Goal: Task Accomplishment & Management: Complete application form

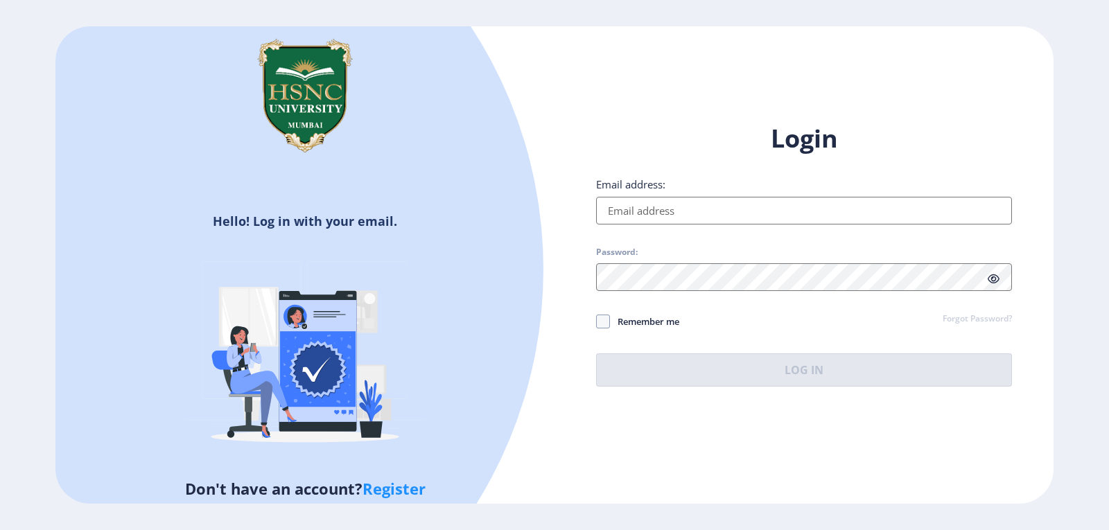
type input "[EMAIL_ADDRESS][DOMAIN_NAME]"
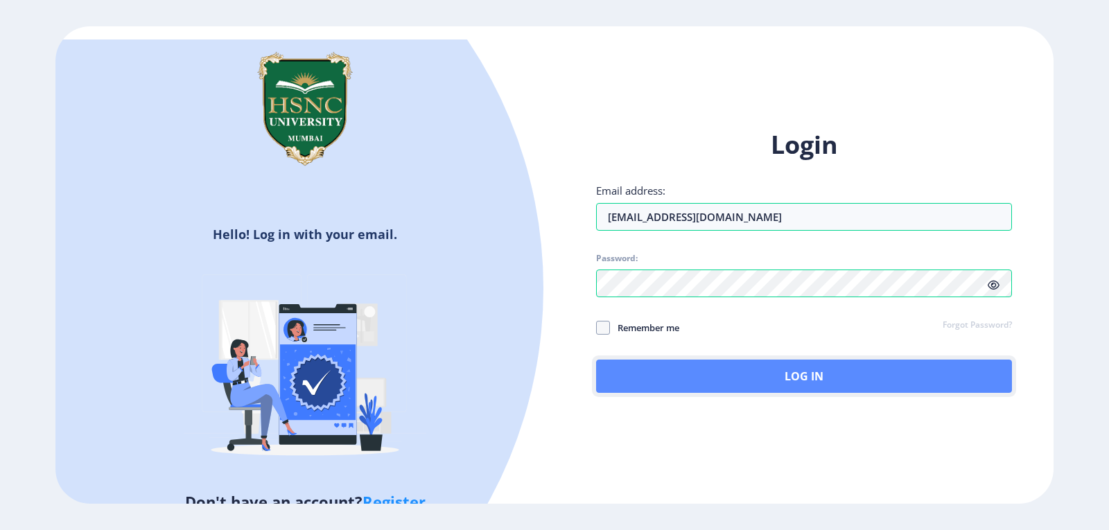
click at [710, 366] on button "Log In" at bounding box center [804, 376] width 416 height 33
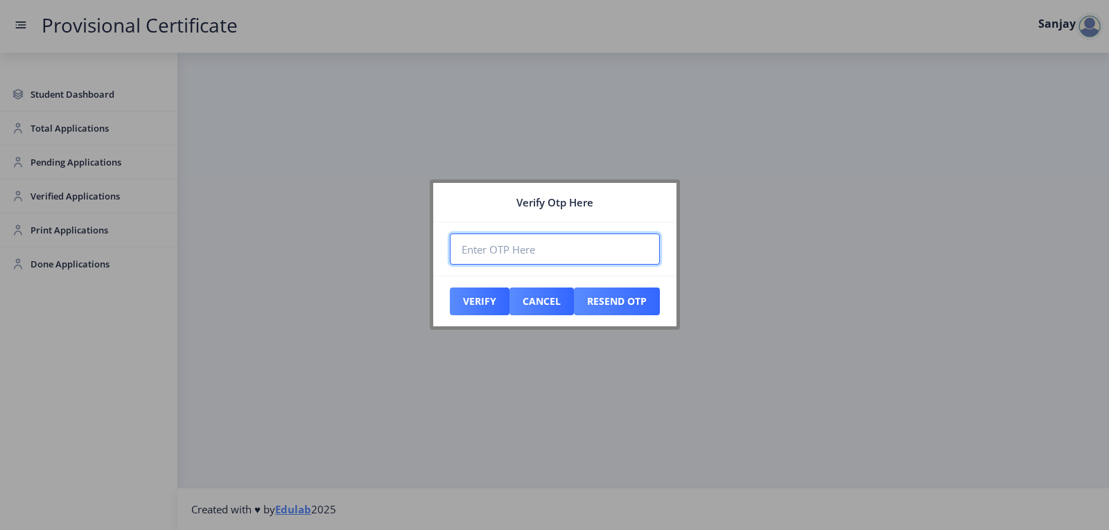
paste input "165760"
type input "165760"
click at [488, 308] on button "Verify" at bounding box center [480, 302] width 60 height 28
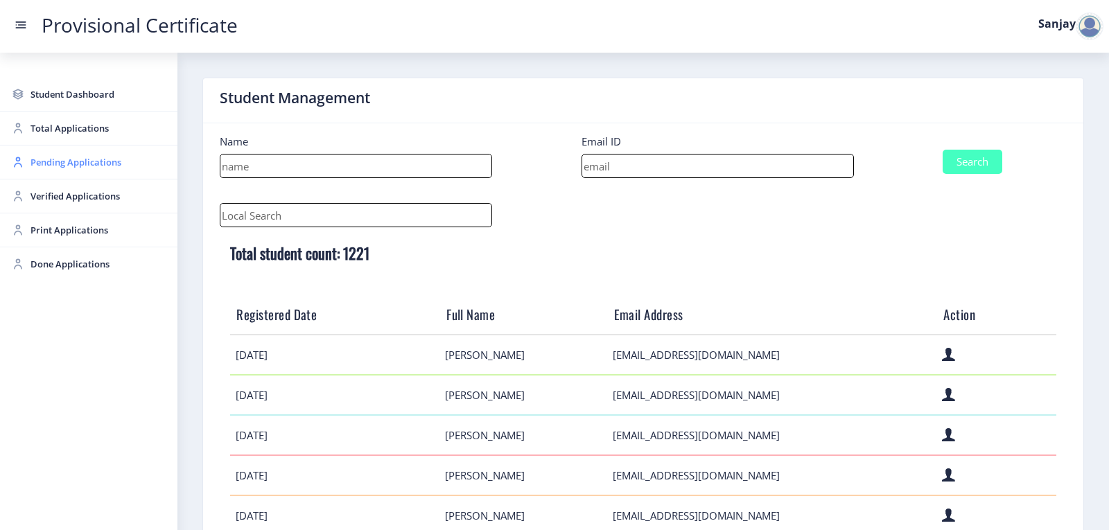
click at [63, 162] on span "Pending Applications" at bounding box center [98, 162] width 136 height 17
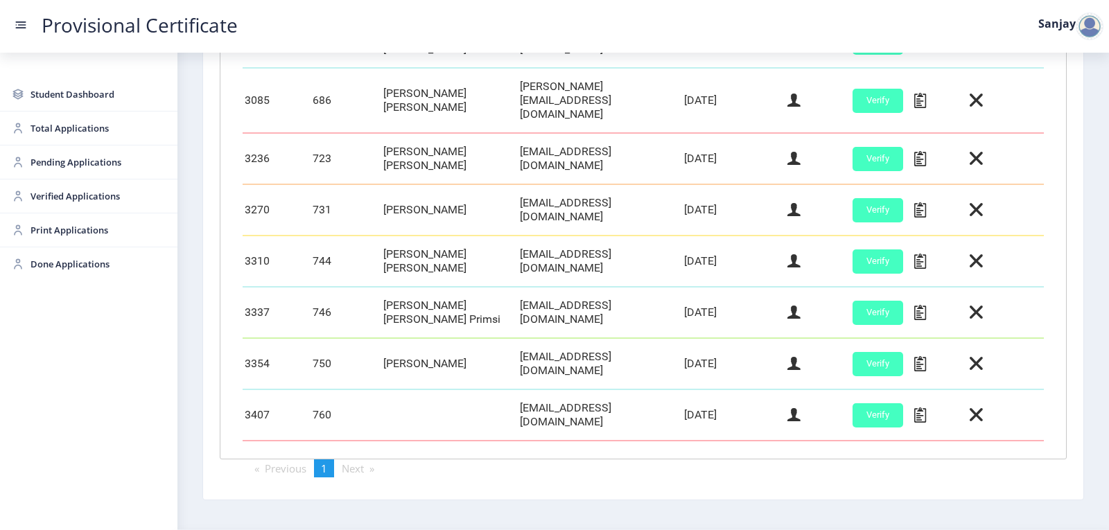
scroll to position [542, 0]
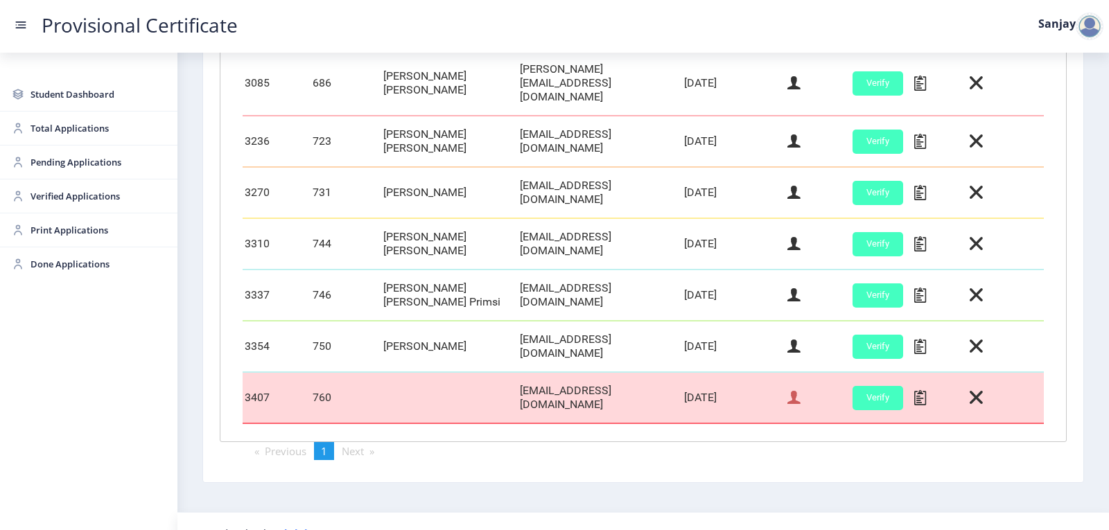
click at [791, 389] on icon at bounding box center [793, 398] width 13 height 18
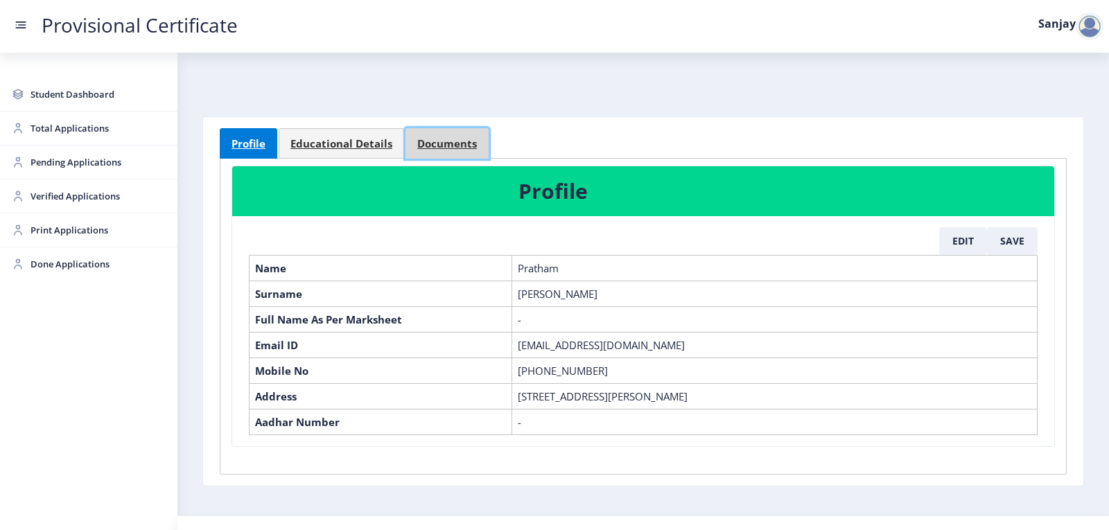
click at [456, 148] on span "Documents" at bounding box center [447, 144] width 60 height 10
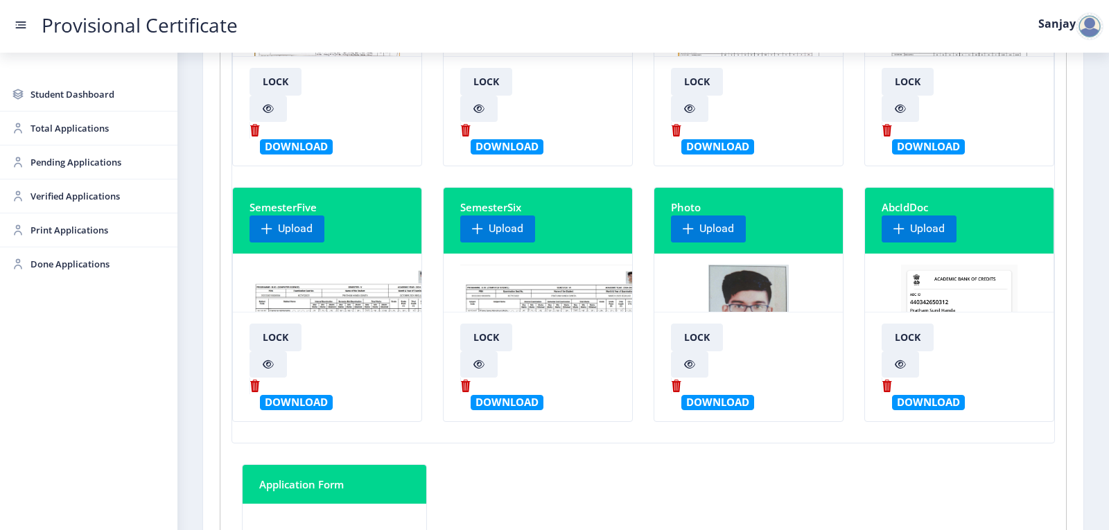
scroll to position [346, 0]
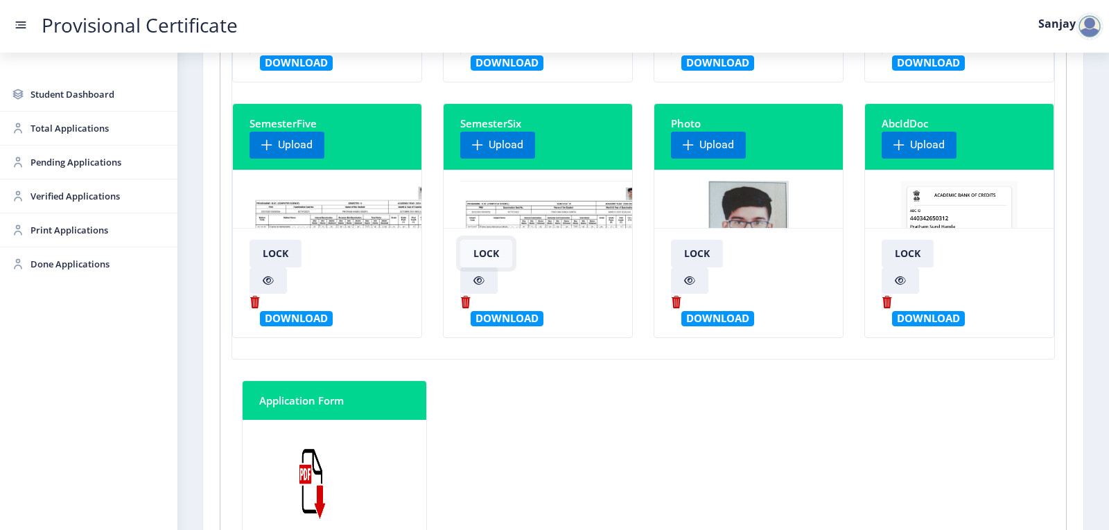
click at [500, 246] on button "Lock" at bounding box center [486, 254] width 52 height 28
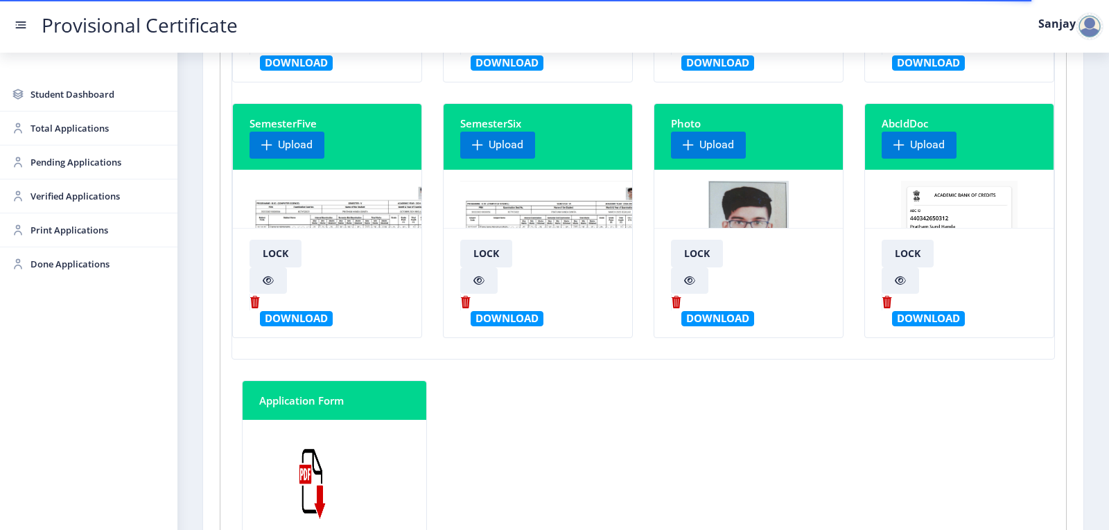
click at [516, 211] on div at bounding box center [537, 233] width 155 height 104
click at [518, 317] on button "Download" at bounding box center [506, 318] width 73 height 15
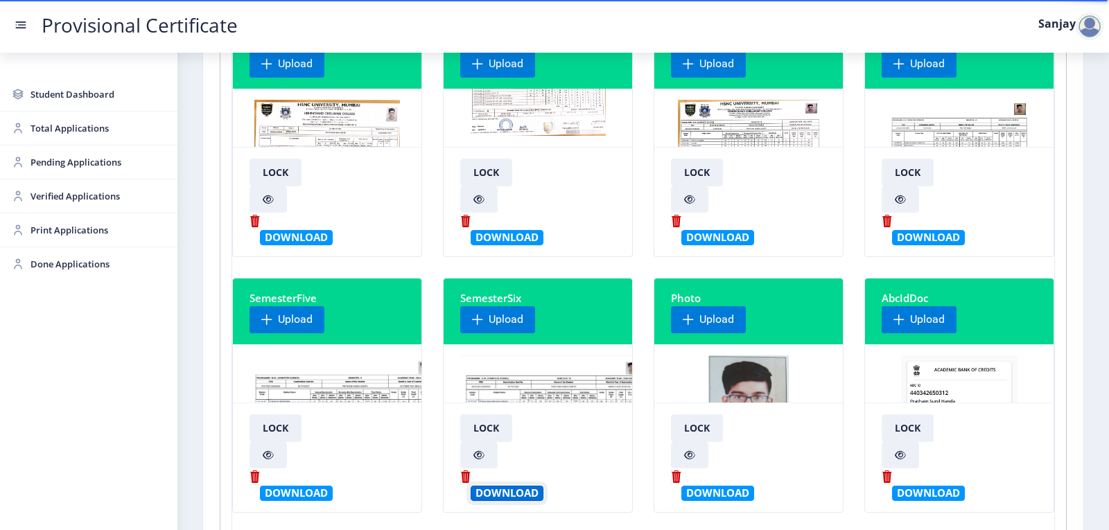
scroll to position [139, 0]
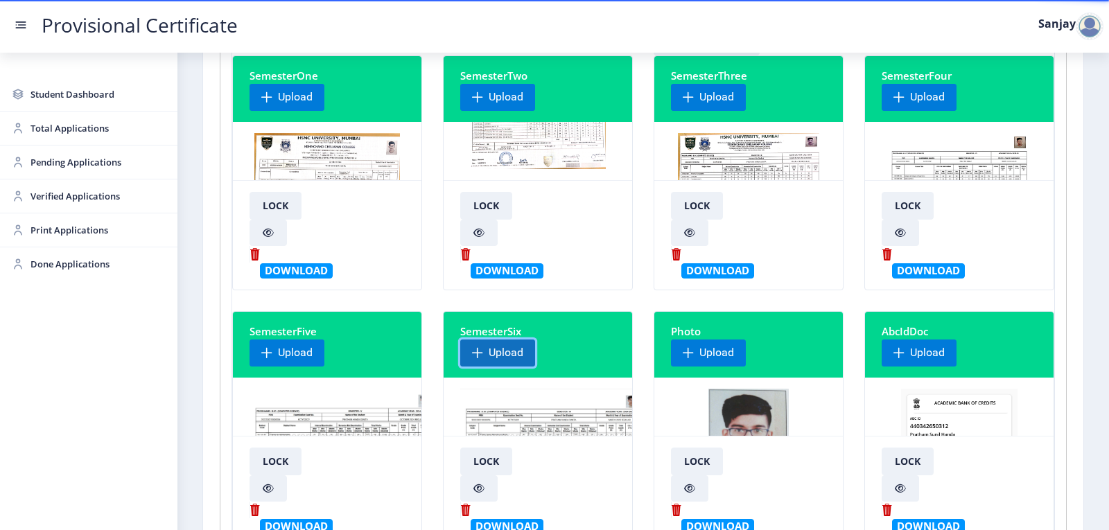
click at [525, 352] on span "Upload" at bounding box center [497, 353] width 75 height 28
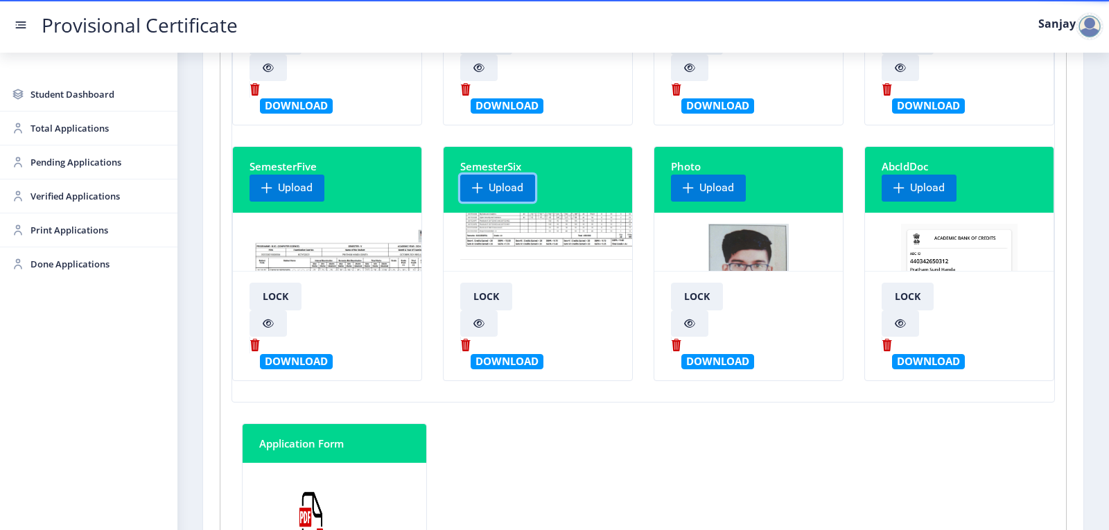
scroll to position [416, 0]
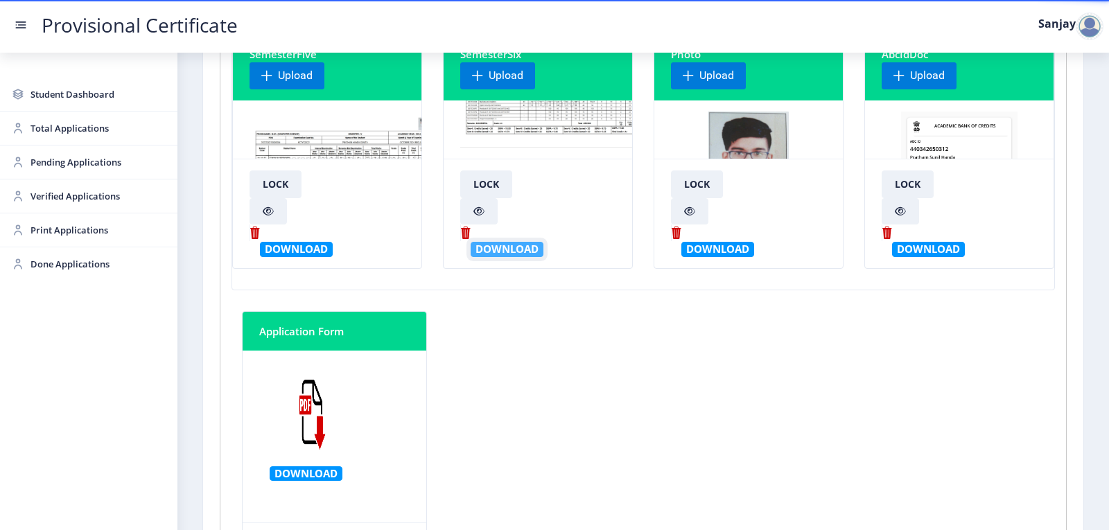
click at [520, 252] on button "Download" at bounding box center [506, 249] width 73 height 15
click at [53, 160] on span "Pending Applications" at bounding box center [98, 162] width 136 height 17
click at [67, 168] on span "Pending Applications" at bounding box center [98, 162] width 136 height 17
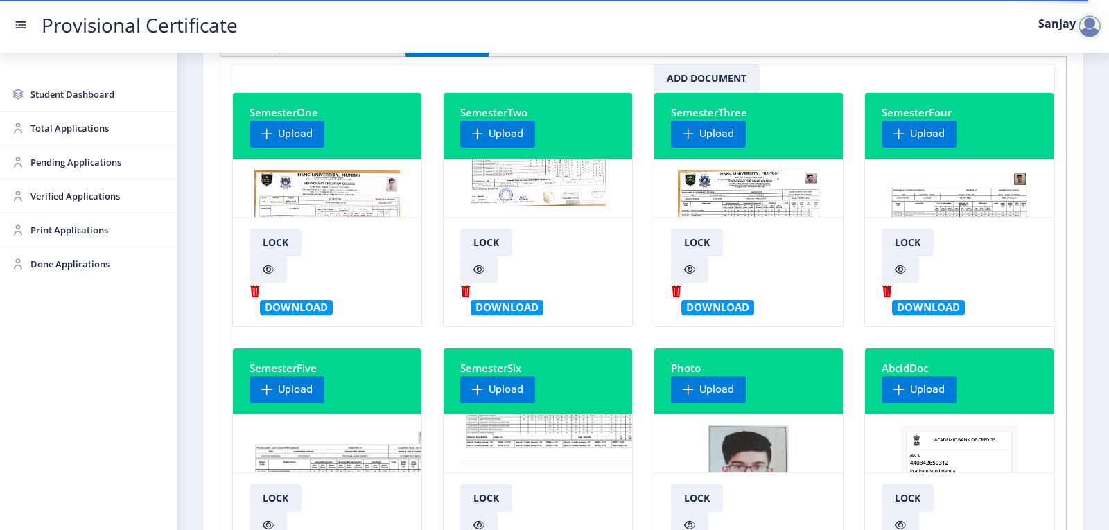
scroll to position [0, 0]
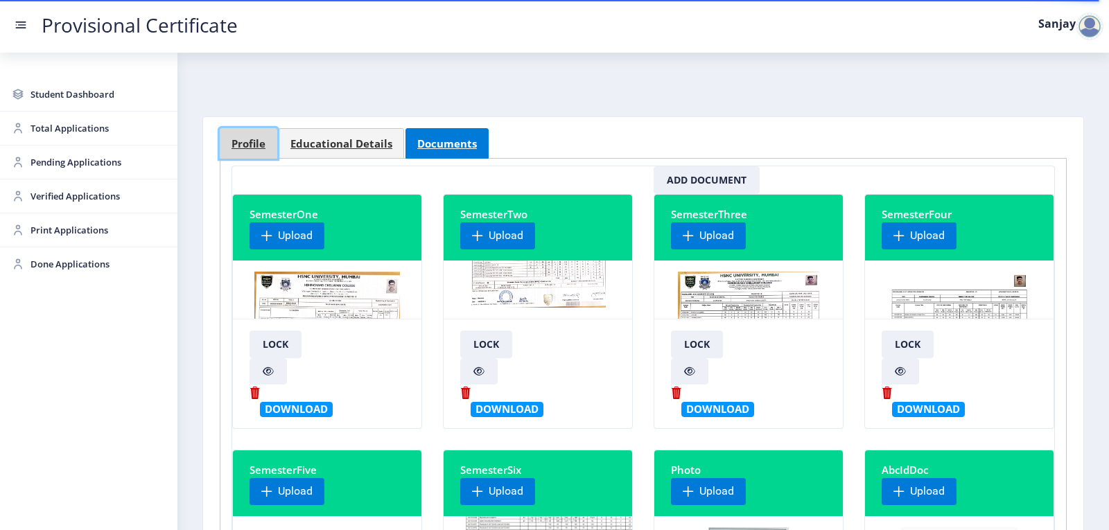
click at [238, 140] on span "Profile" at bounding box center [248, 144] width 34 height 10
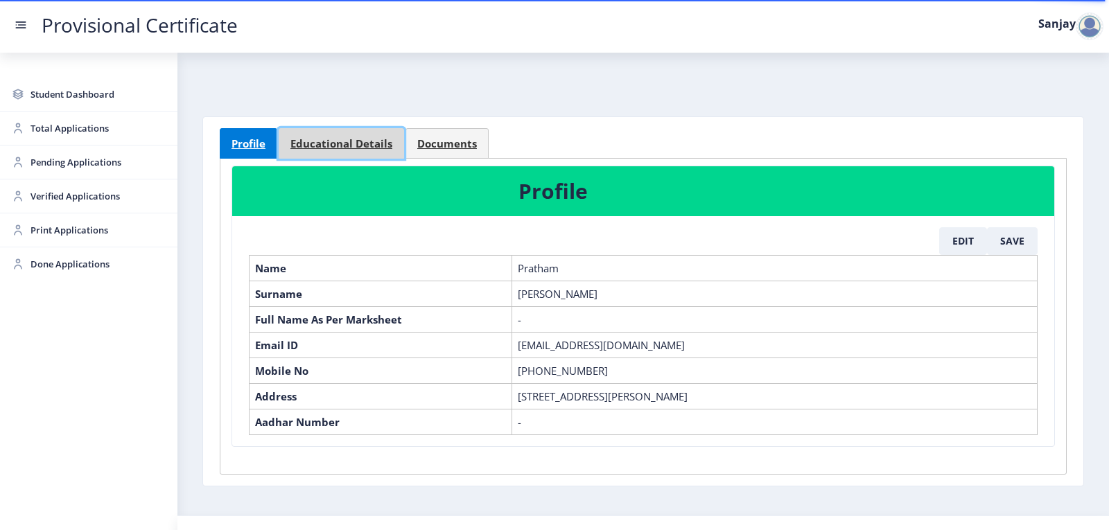
click at [332, 144] on span "Educational Details" at bounding box center [341, 144] width 102 height 10
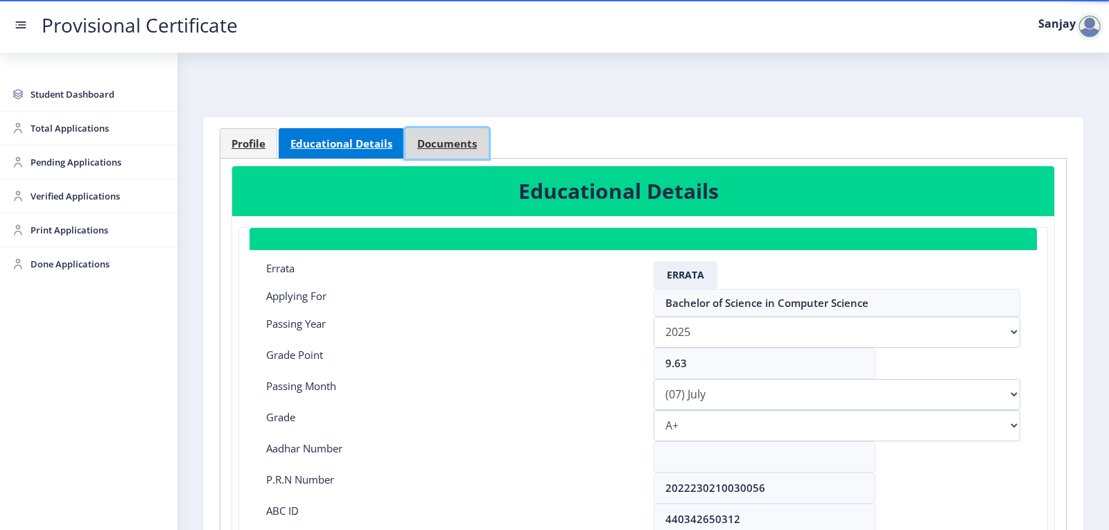
click at [465, 150] on link "Documents" at bounding box center [446, 143] width 83 height 30
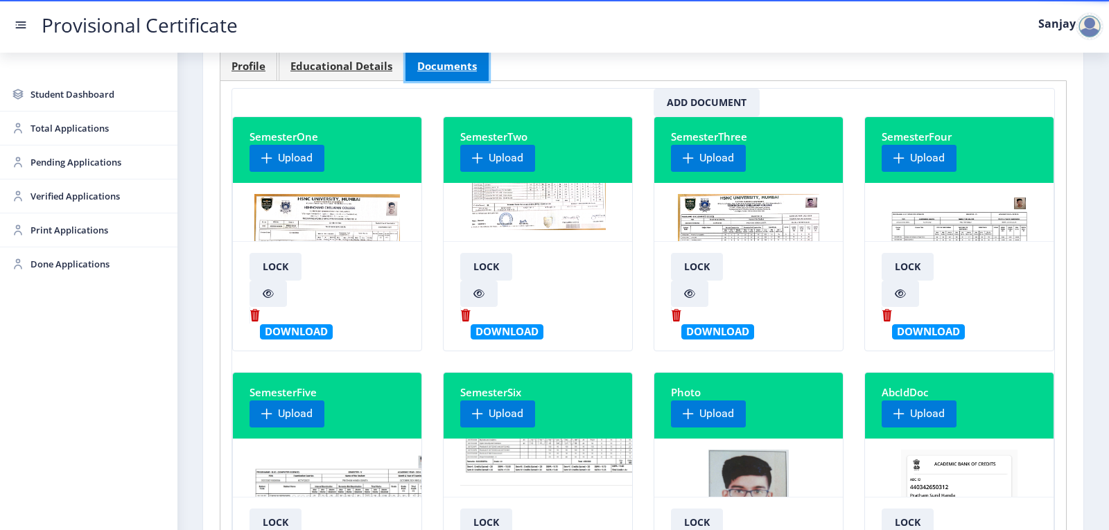
scroll to position [69, 0]
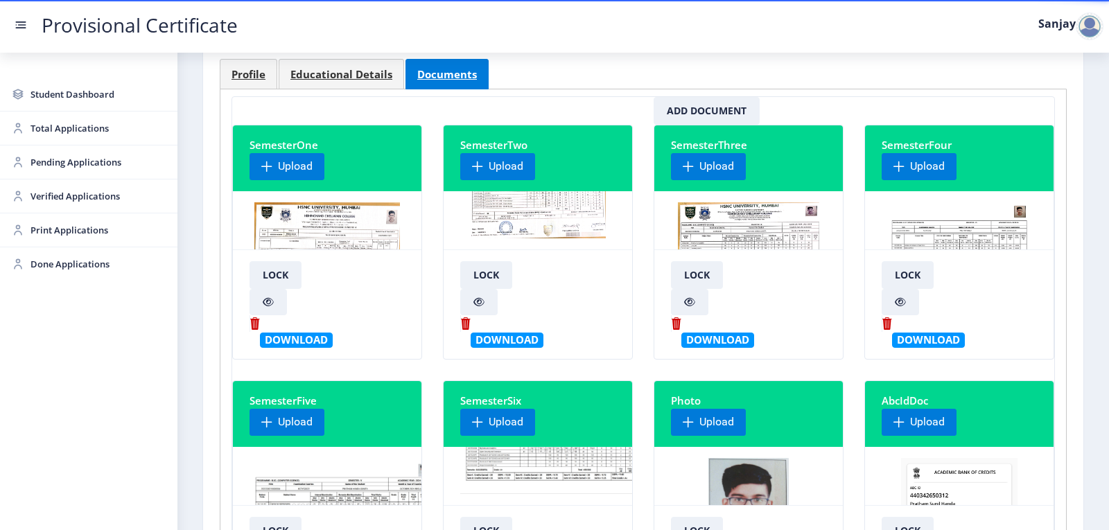
click at [698, 210] on img at bounding box center [748, 254] width 141 height 104
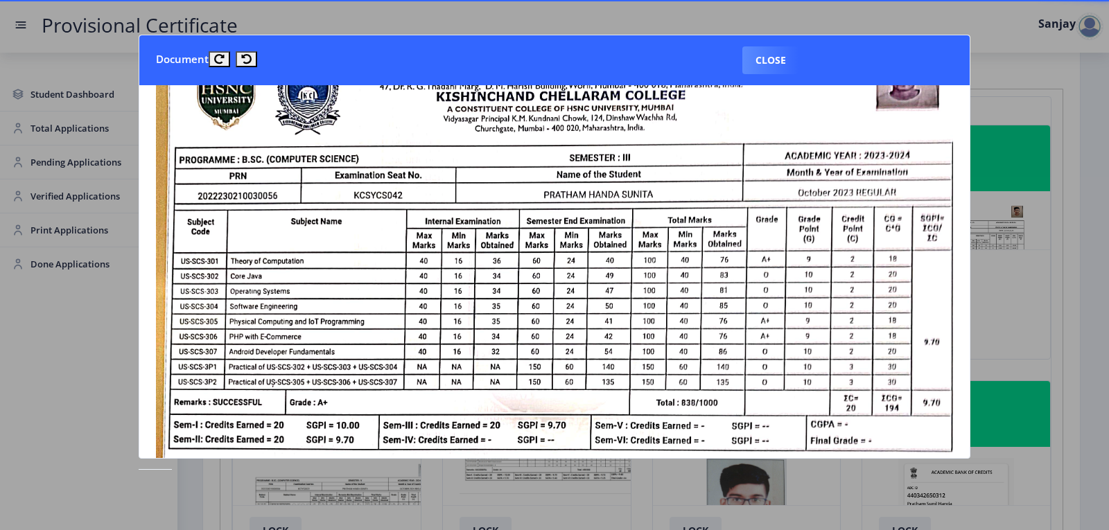
scroll to position [0, 0]
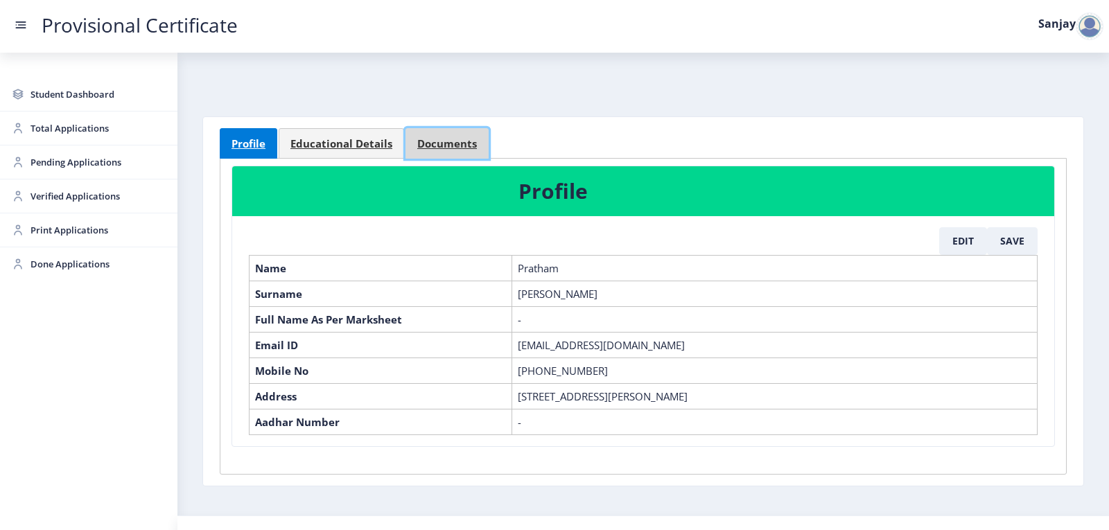
click at [412, 144] on link "Documents" at bounding box center [446, 143] width 83 height 30
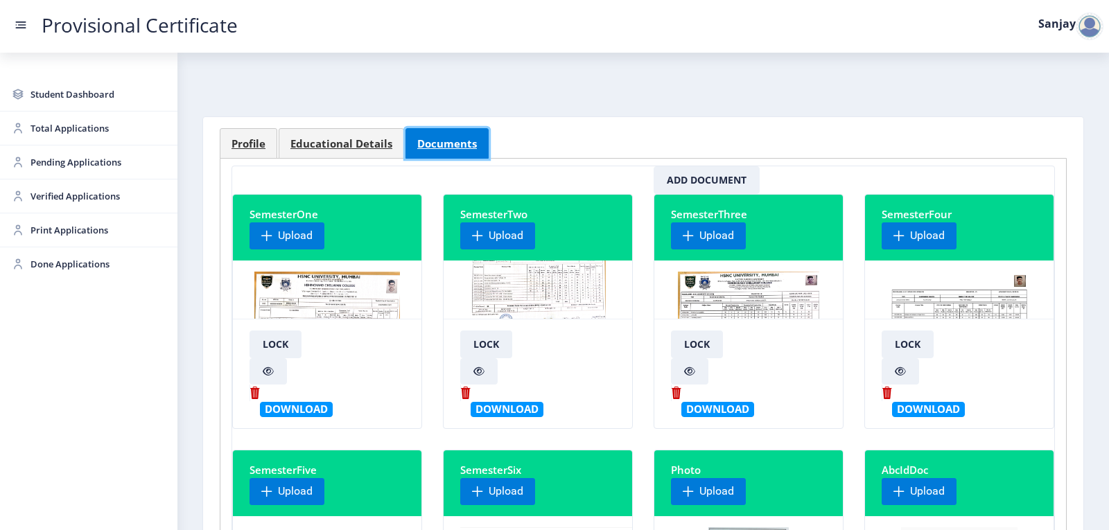
scroll to position [68, 0]
click at [770, 301] on img at bounding box center [748, 324] width 141 height 104
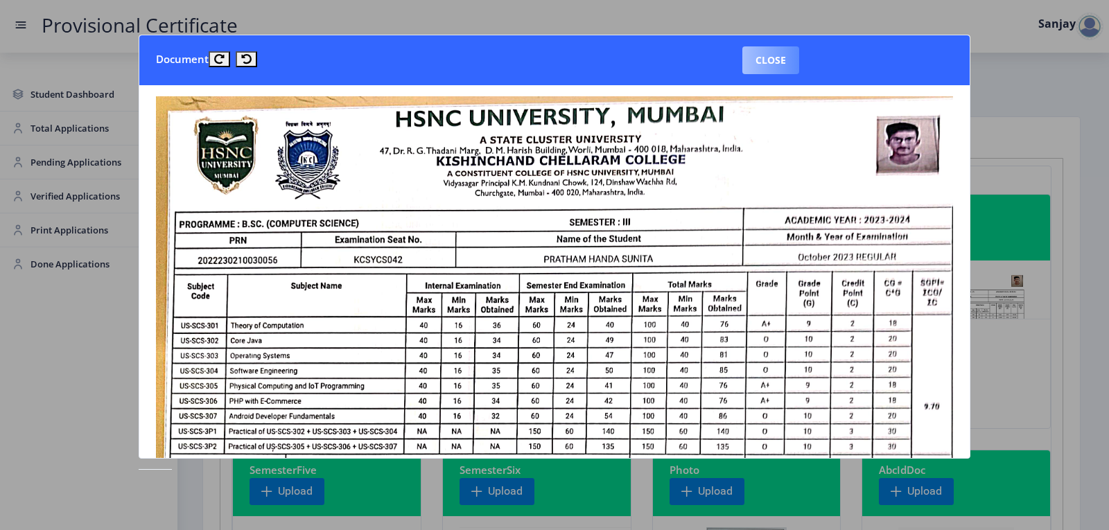
drag, startPoint x: 765, startPoint y: 58, endPoint x: 745, endPoint y: 100, distance: 47.4
click at [763, 58] on button "Close" at bounding box center [770, 60] width 57 height 28
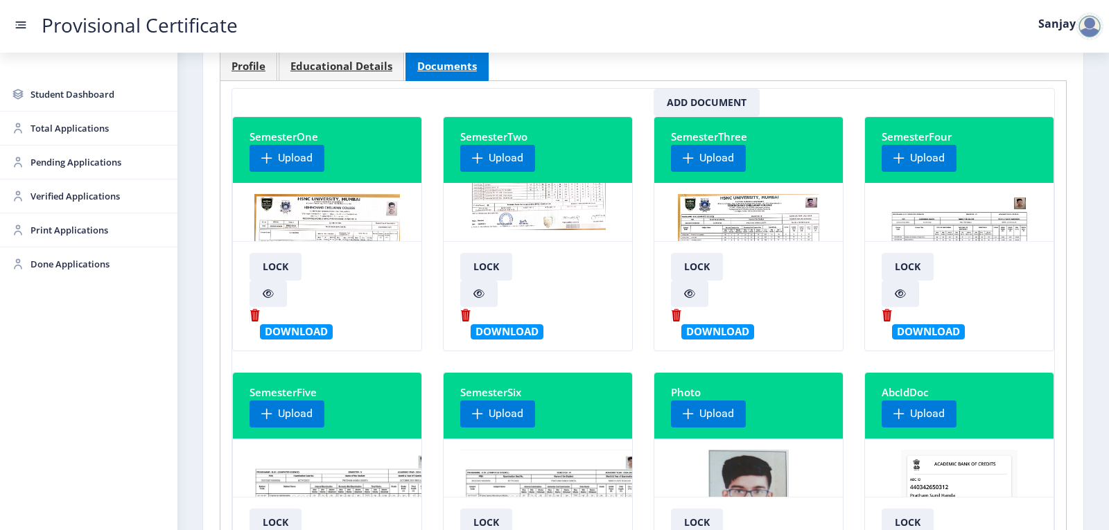
scroll to position [485, 0]
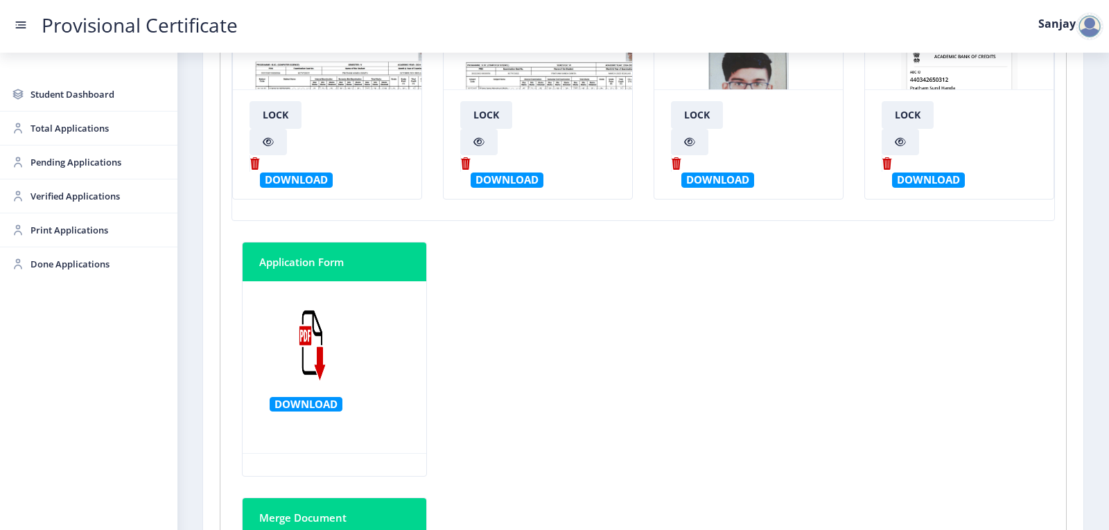
click at [594, 81] on img at bounding box center [554, 94] width 188 height 104
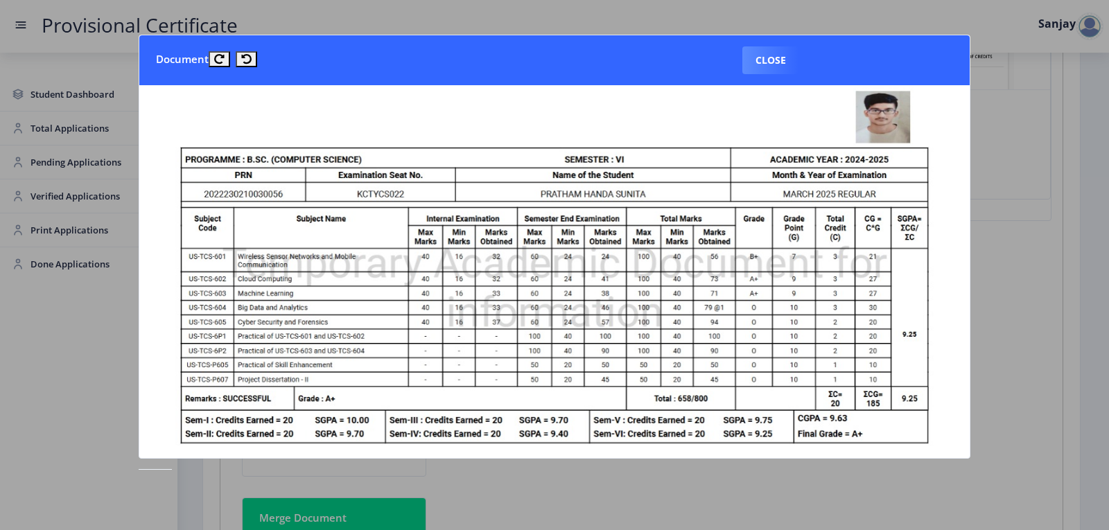
scroll to position [0, 0]
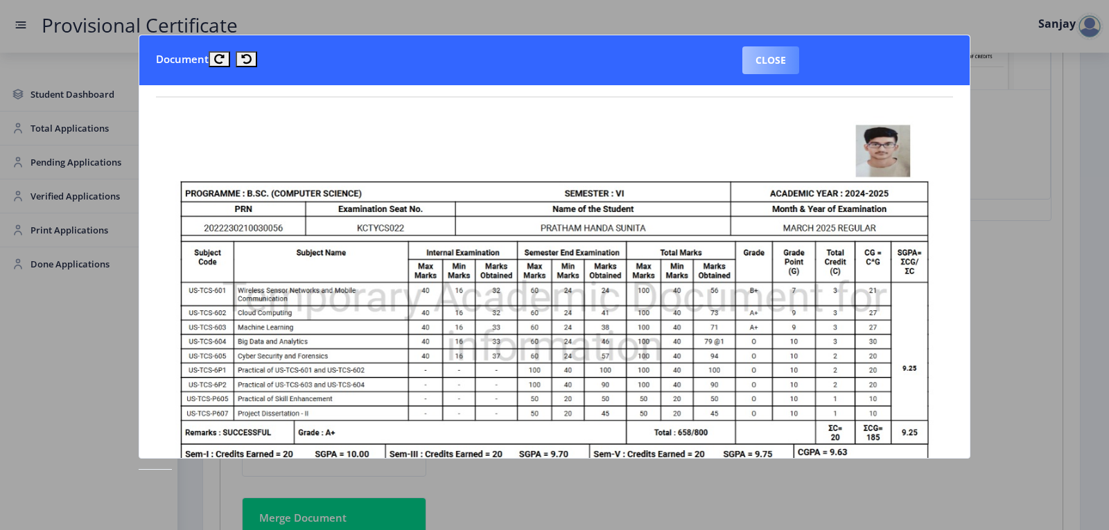
click at [791, 52] on button "Close" at bounding box center [770, 60] width 57 height 28
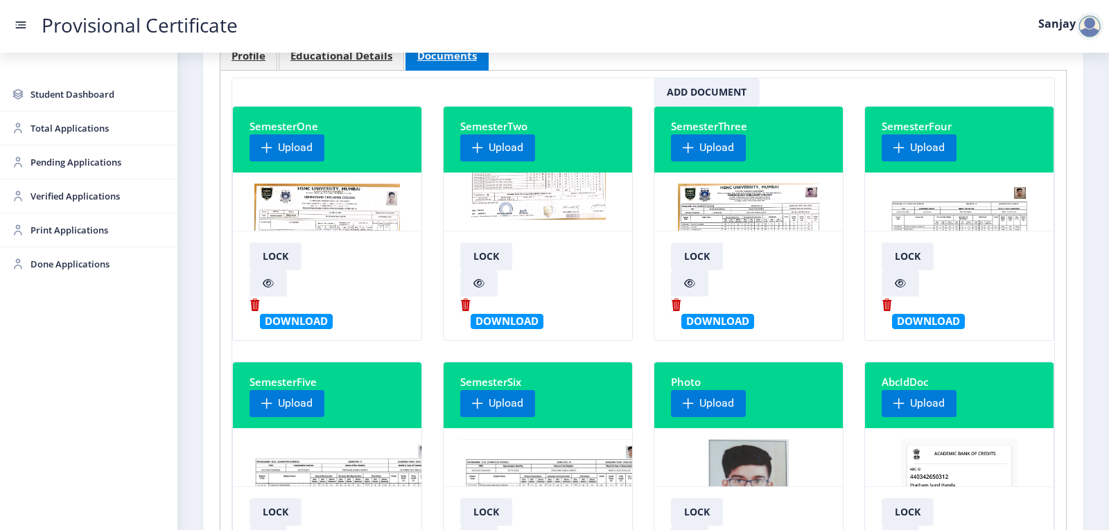
scroll to position [69, 0]
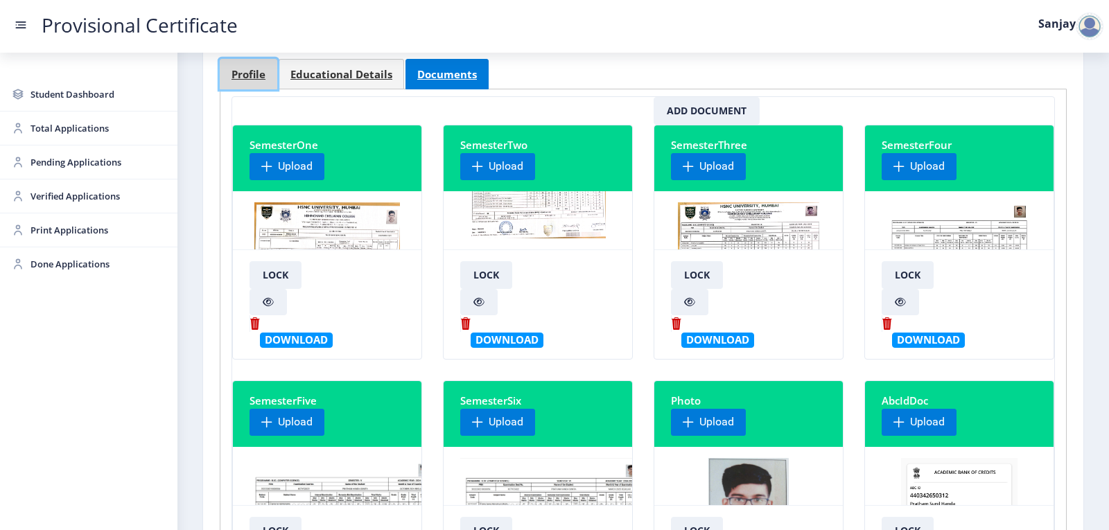
click at [251, 81] on link "Profile" at bounding box center [249, 74] width 58 height 30
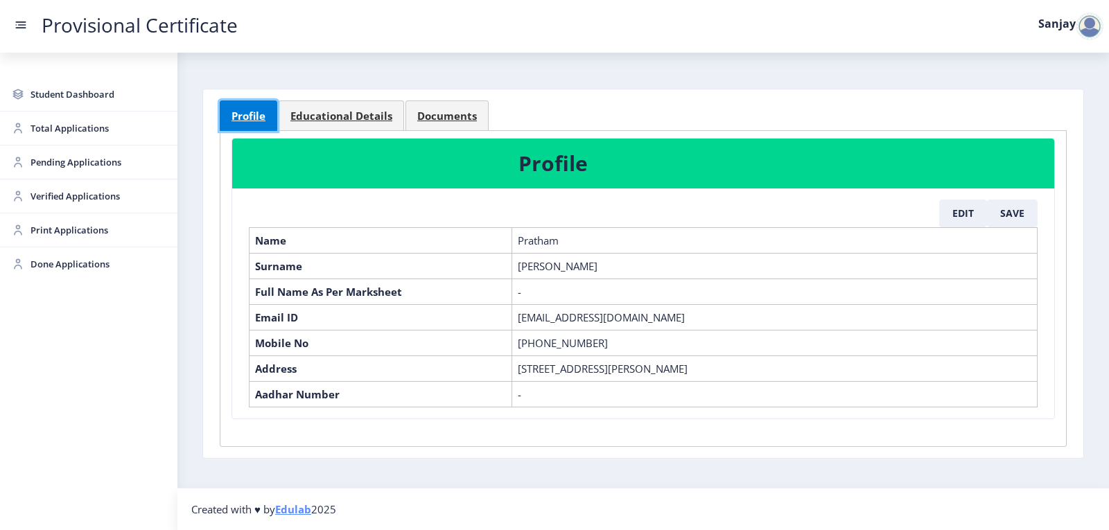
scroll to position [42, 0]
click at [960, 200] on button "Edit" at bounding box center [963, 214] width 48 height 28
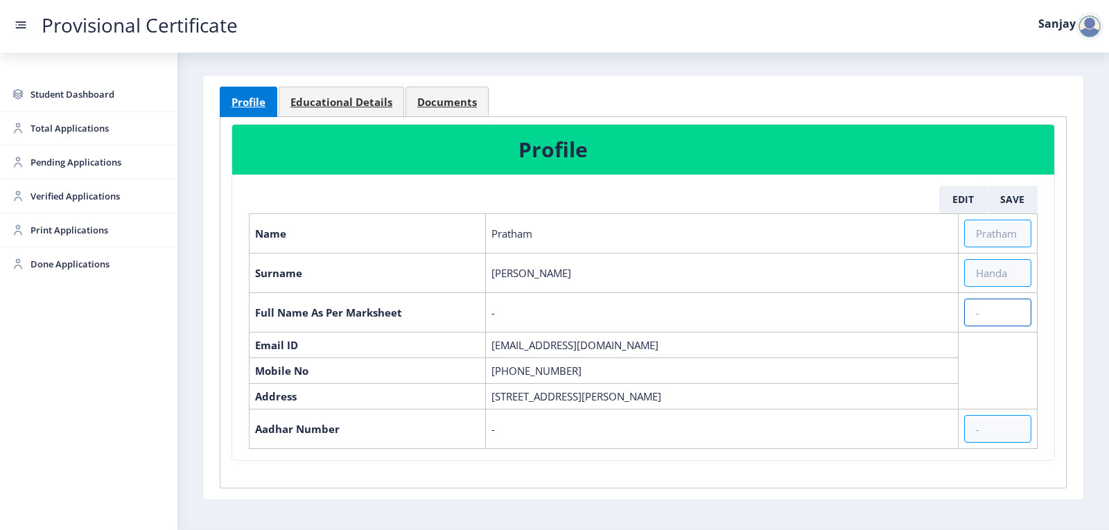
drag, startPoint x: 973, startPoint y: 317, endPoint x: 1047, endPoint y: 367, distance: 89.7
click at [978, 320] on input "text" at bounding box center [997, 313] width 67 height 28
type input "Pratham Handa Sunita"
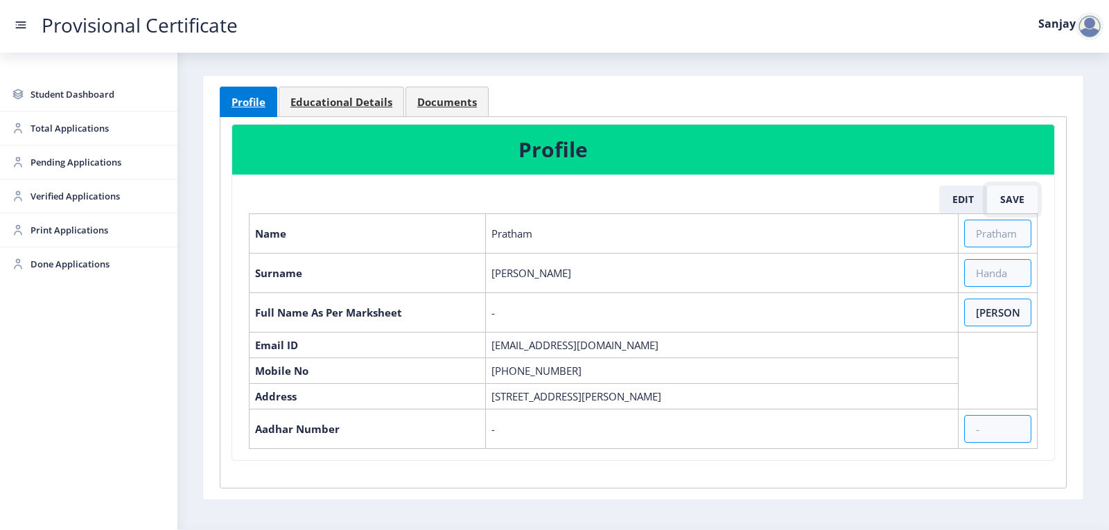
click at [1012, 201] on button "Save" at bounding box center [1012, 200] width 51 height 28
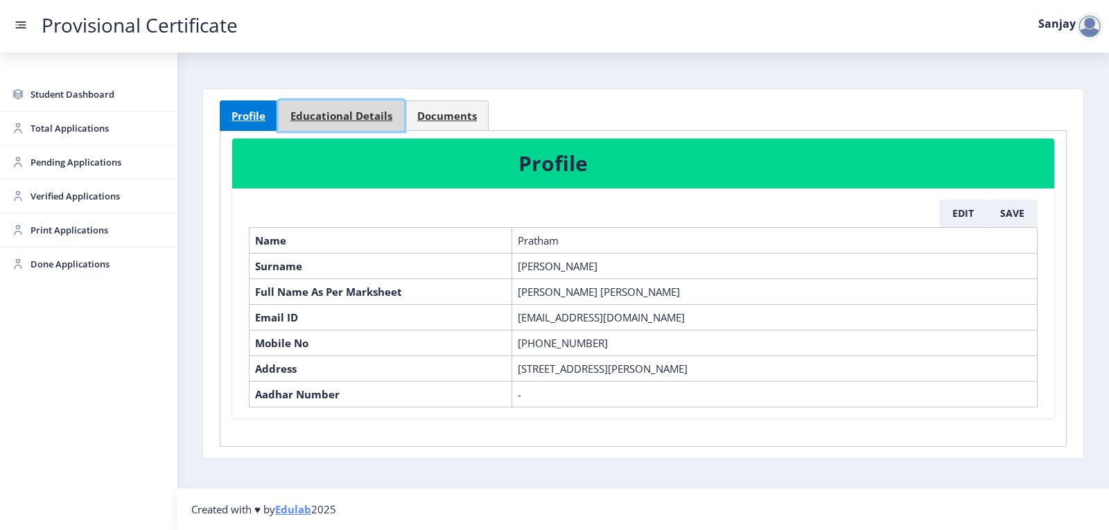
click at [360, 111] on span "Educational Details" at bounding box center [341, 116] width 102 height 10
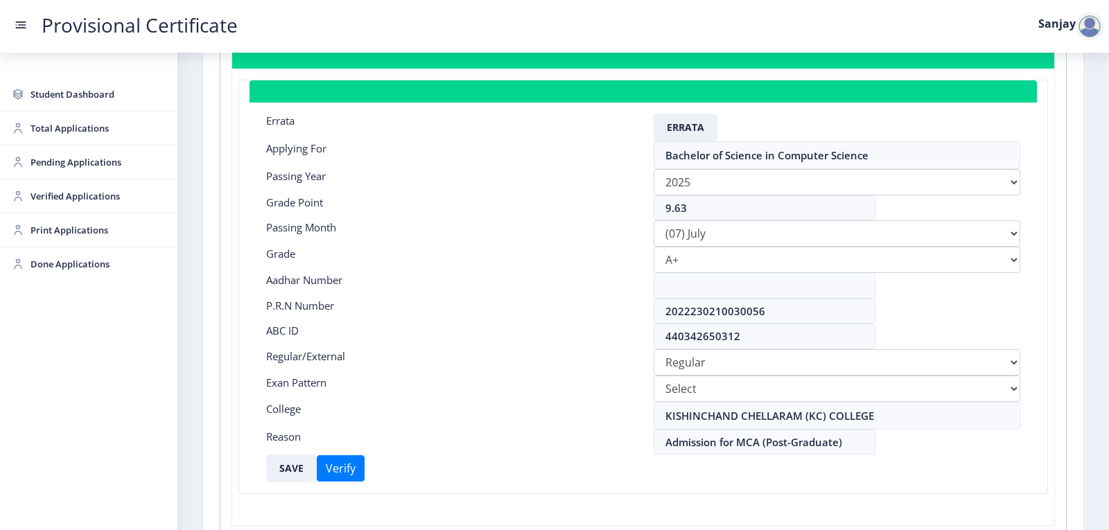
scroll to position [180, 0]
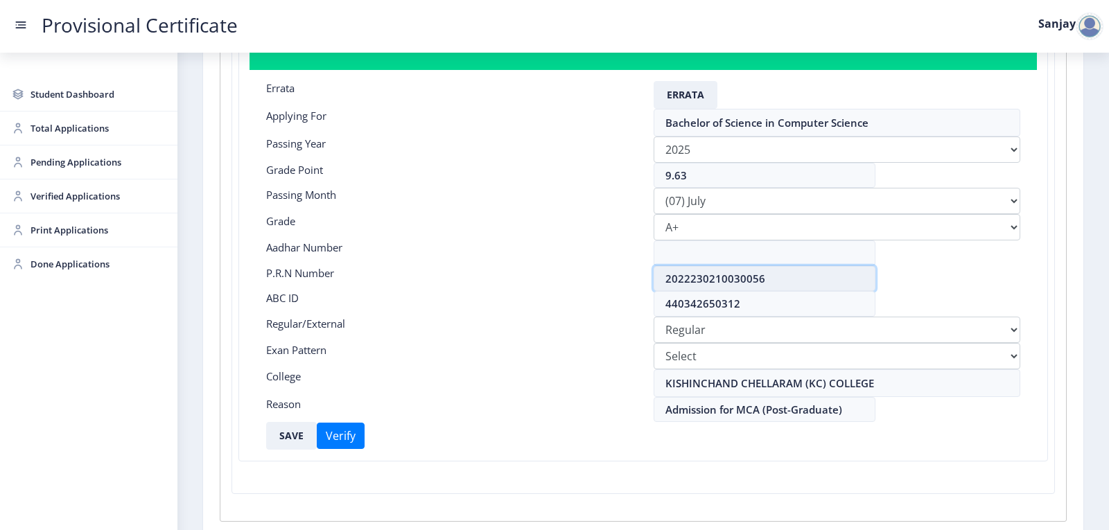
drag, startPoint x: 667, startPoint y: 279, endPoint x: 831, endPoint y: 277, distance: 163.5
click at [834, 272] on input "2022230210030056" at bounding box center [764, 279] width 222 height 26
click at [830, 277] on input "2022230210030056" at bounding box center [764, 279] width 222 height 26
drag, startPoint x: 663, startPoint y: 279, endPoint x: 874, endPoint y: 278, distance: 211.3
click at [874, 278] on div "2022230210030056" at bounding box center [836, 279] width 387 height 26
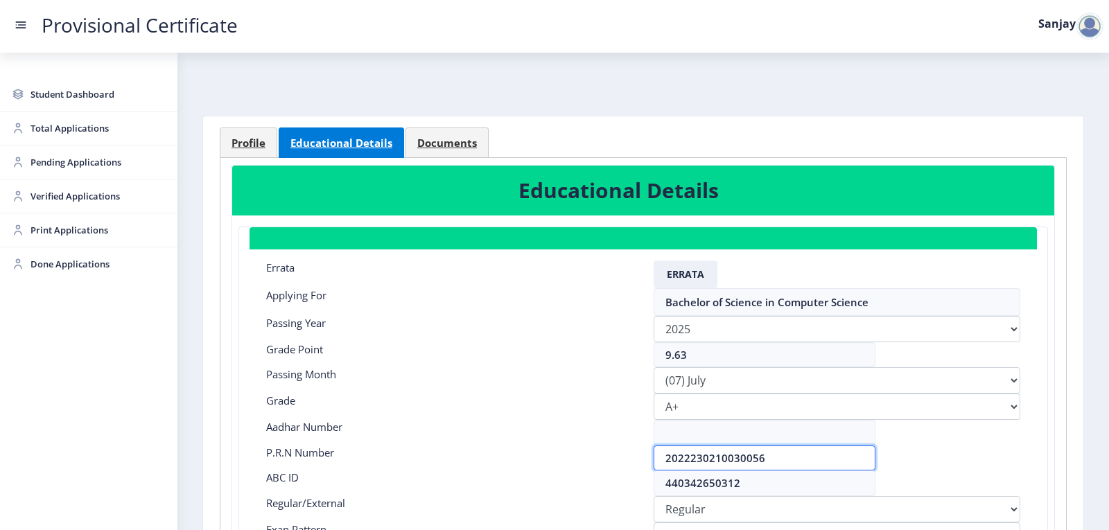
scroll to position [0, 0]
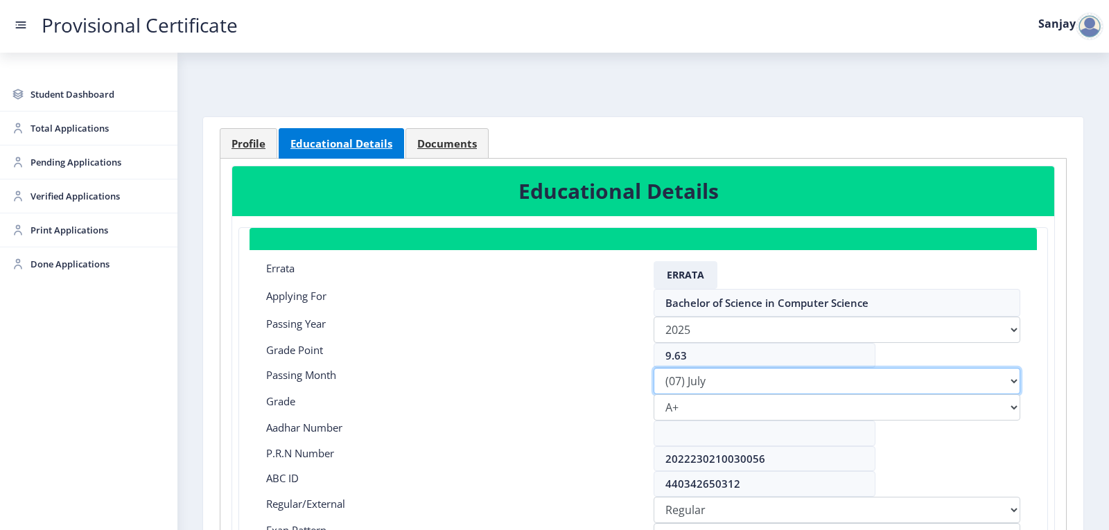
click at [715, 381] on select "Please select PassingMonth (01) January (02) February (03) March (04) April (05…" at bounding box center [836, 381] width 366 height 26
select select "March"
click at [653, 368] on select "Please select PassingMonth (01) January (02) February (03) March (04) April (05…" at bounding box center [836, 381] width 366 height 26
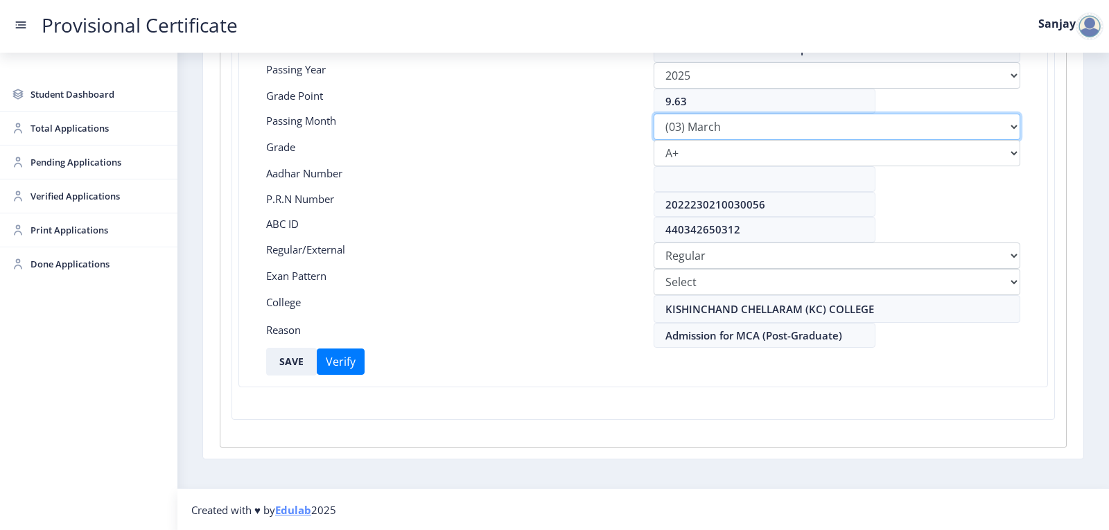
scroll to position [255, 0]
click at [295, 363] on button "SAVE" at bounding box center [291, 361] width 51 height 28
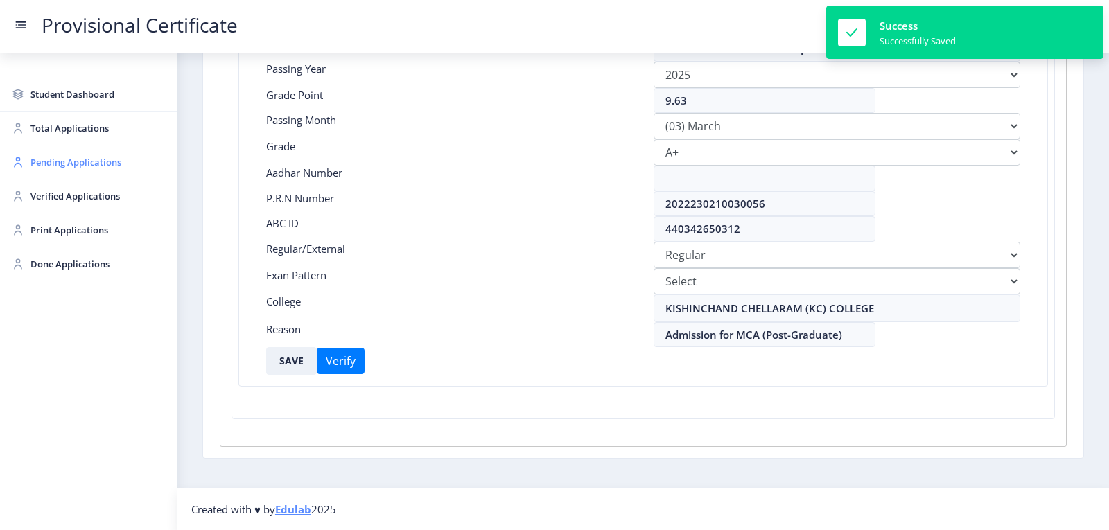
click at [89, 162] on span "Pending Applications" at bounding box center [98, 162] width 136 height 17
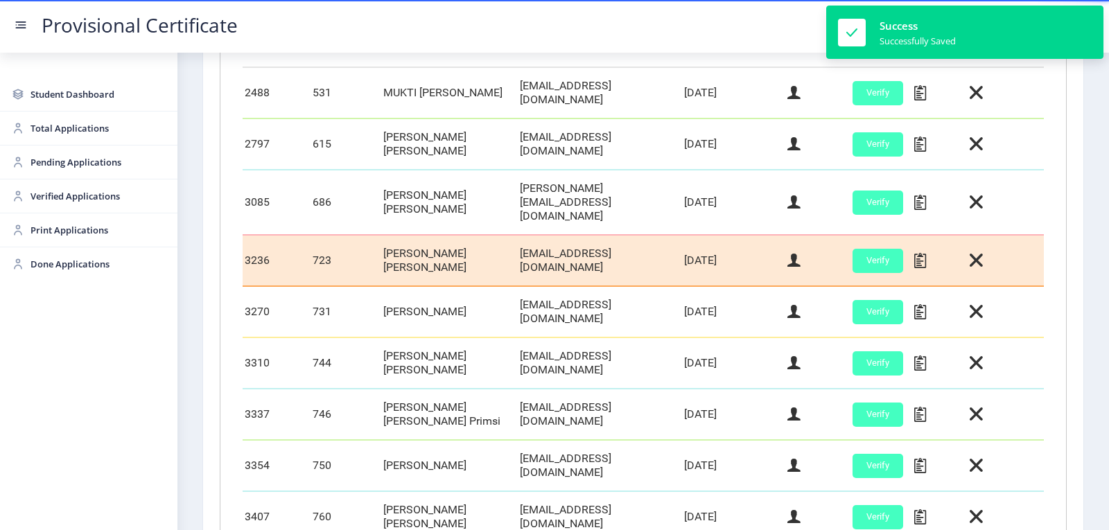
scroll to position [485, 0]
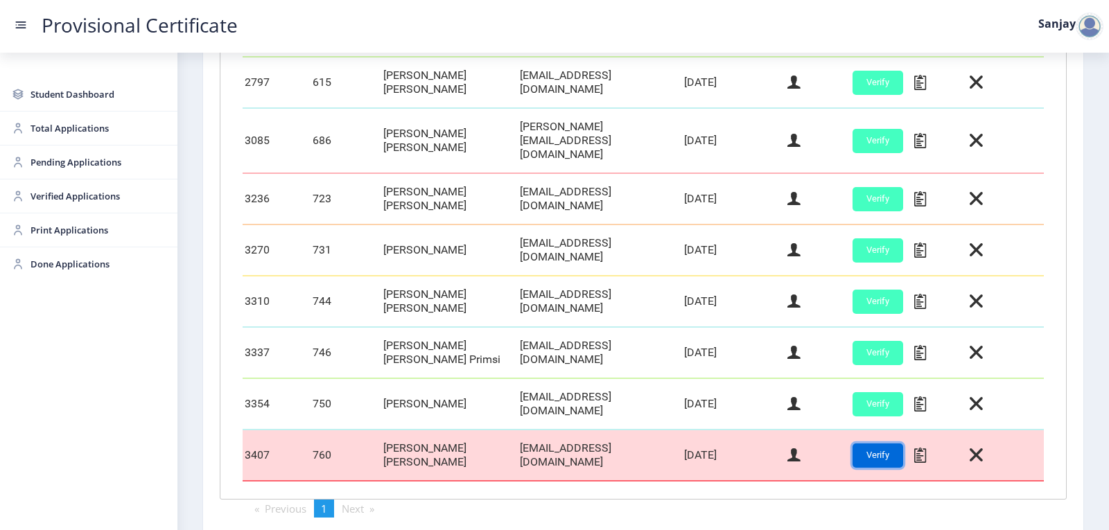
click at [860, 443] on button "Verify" at bounding box center [877, 455] width 51 height 24
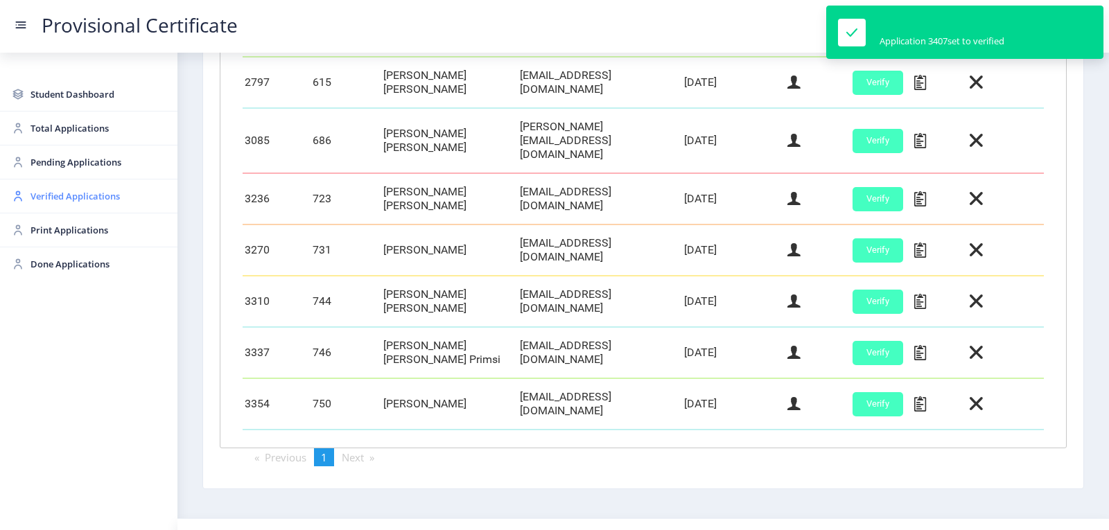
click at [61, 192] on span "Verified Applications" at bounding box center [98, 196] width 136 height 17
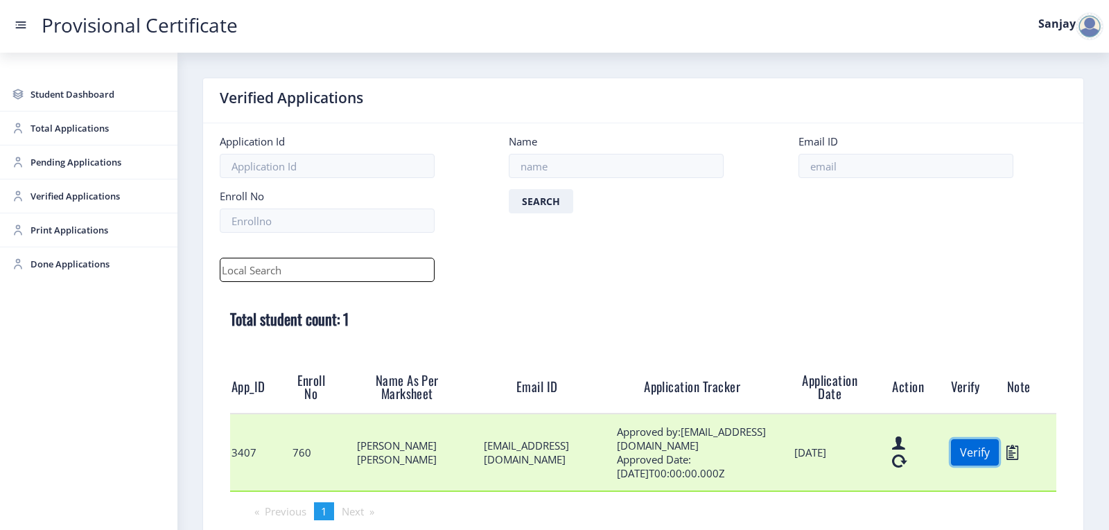
click at [970, 457] on button "Verify" at bounding box center [975, 452] width 48 height 26
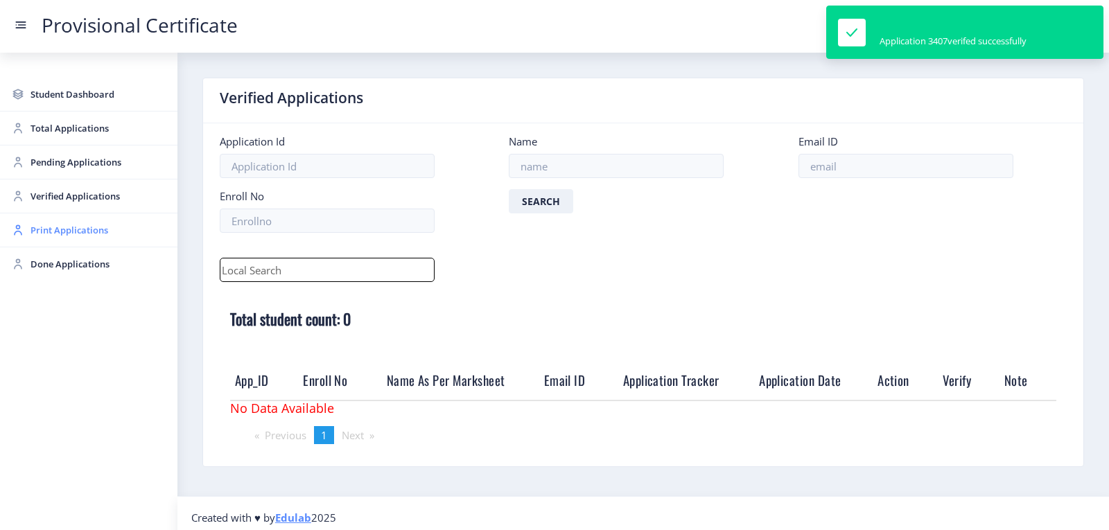
click at [54, 229] on span "Print Applications" at bounding box center [98, 230] width 136 height 17
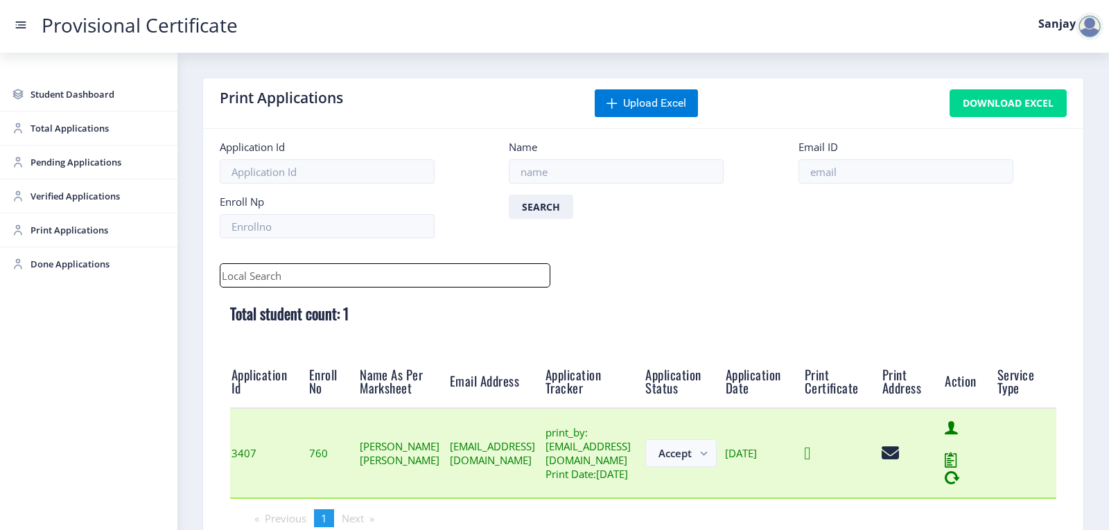
click at [810, 462] on icon at bounding box center [807, 453] width 6 height 17
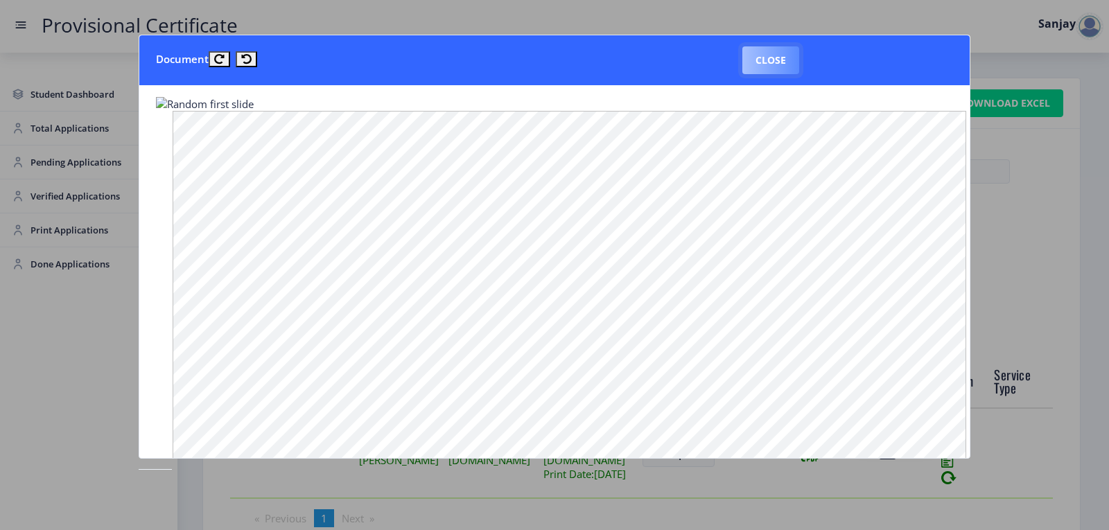
click at [754, 57] on button "Close" at bounding box center [770, 60] width 57 height 28
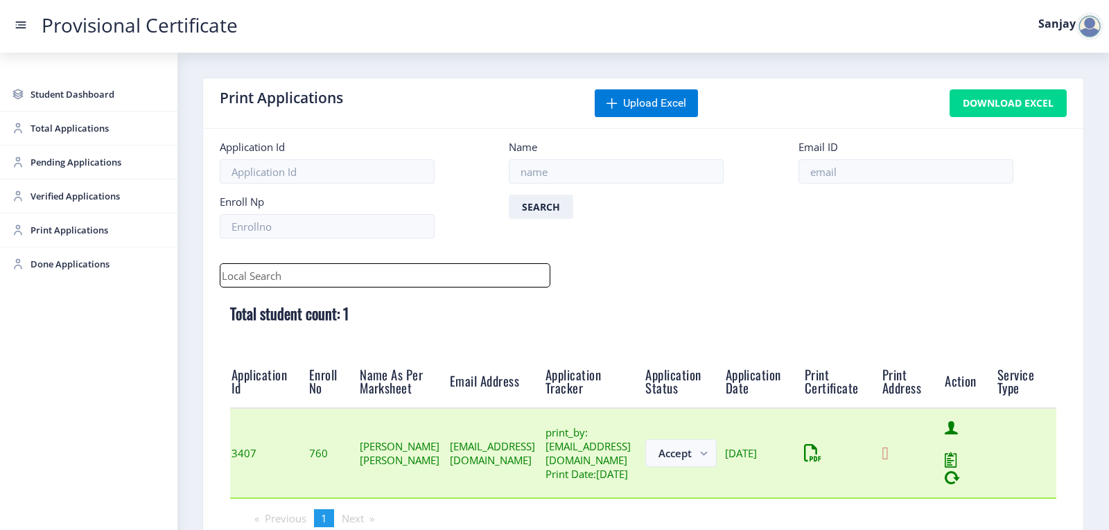
click at [942, 462] on div at bounding box center [911, 453] width 60 height 17
click at [887, 462] on icon at bounding box center [884, 453] width 6 height 17
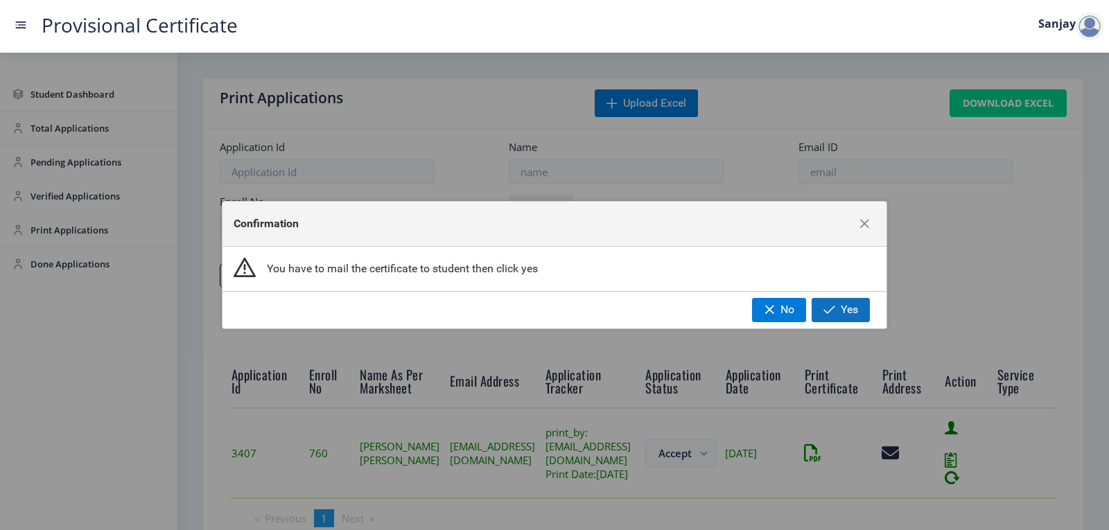
click at [835, 308] on span "button" at bounding box center [829, 309] width 12 height 11
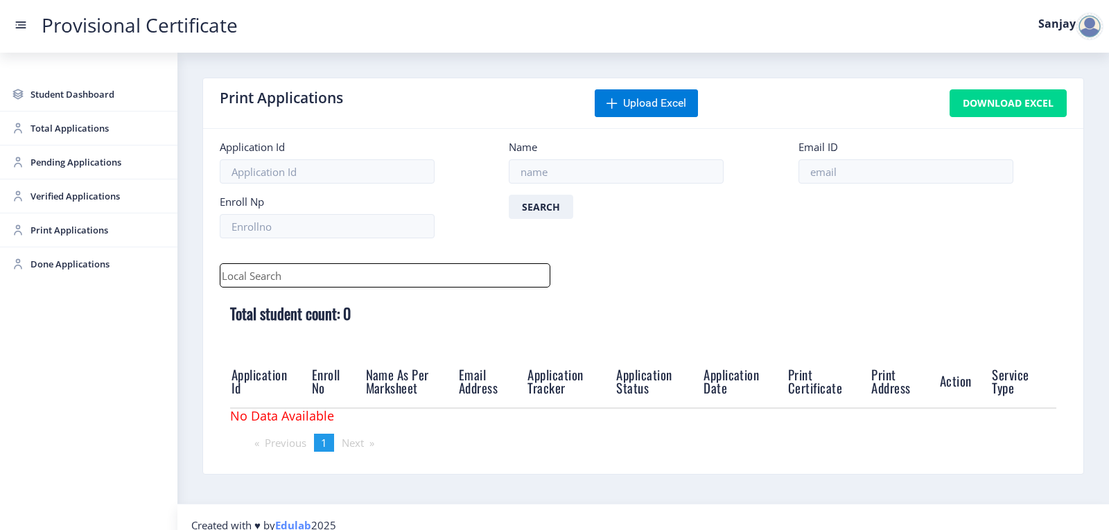
click at [1084, 34] on div at bounding box center [1089, 26] width 28 height 28
click at [1060, 100] on span "Log out" at bounding box center [1053, 101] width 89 height 17
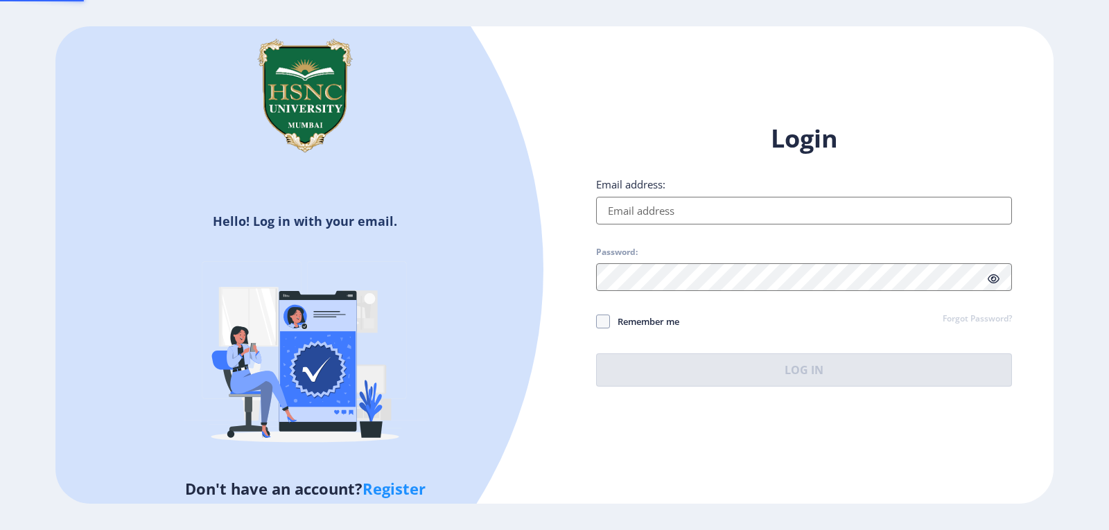
type input "[EMAIL_ADDRESS][DOMAIN_NAME]"
